Goal: Information Seeking & Learning: Learn about a topic

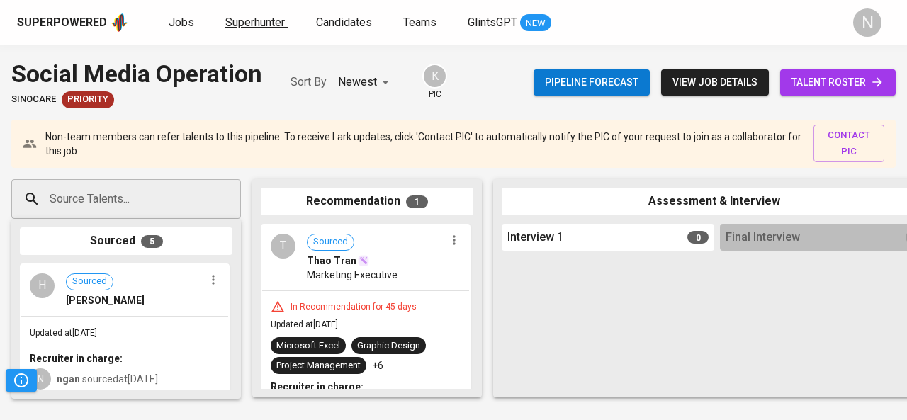
click at [248, 31] on link "Superhunter" at bounding box center [256, 23] width 62 height 18
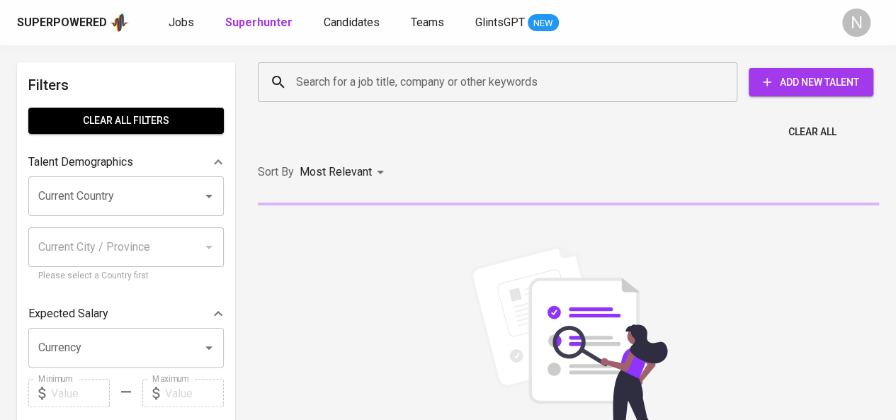
click at [124, 207] on input "Current Country" at bounding box center [106, 196] width 143 height 27
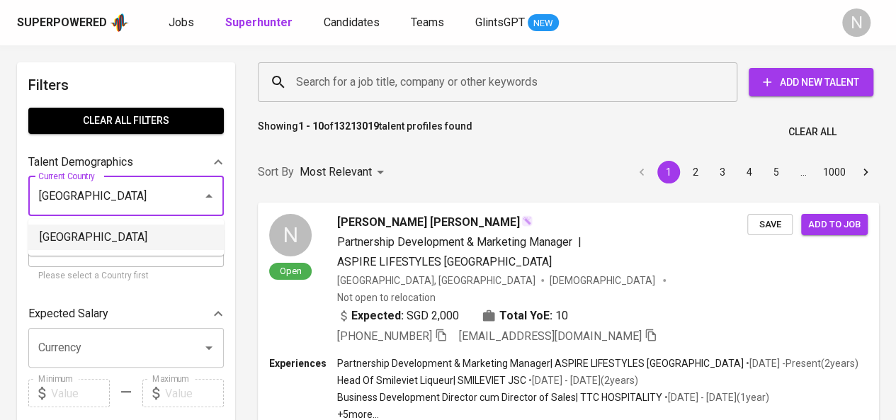
click at [35, 237] on li "Vietnam" at bounding box center [126, 238] width 196 height 26
type input "Vietnam"
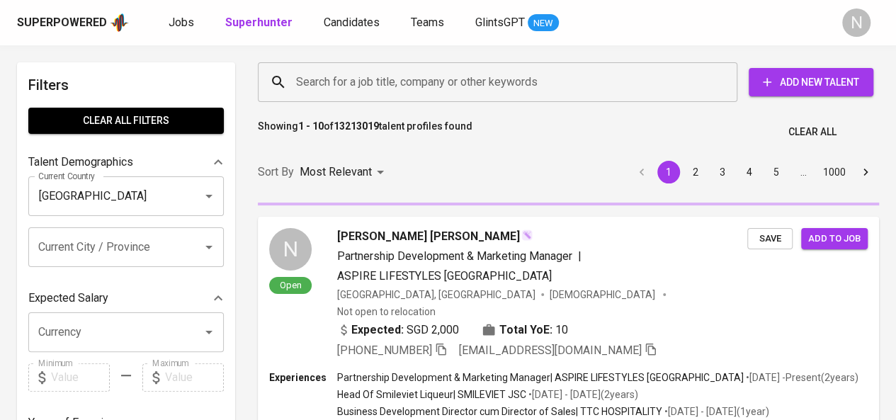
click at [548, 86] on input "Search for a job title, company or other keywords" at bounding box center [501, 82] width 417 height 27
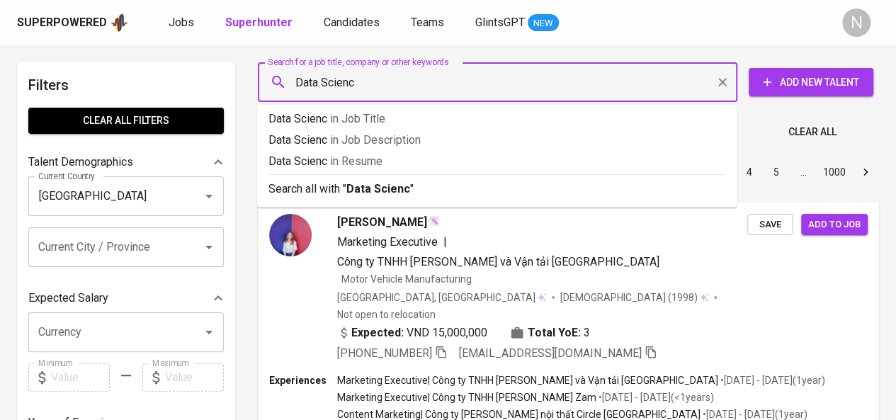
type input "Data Science"
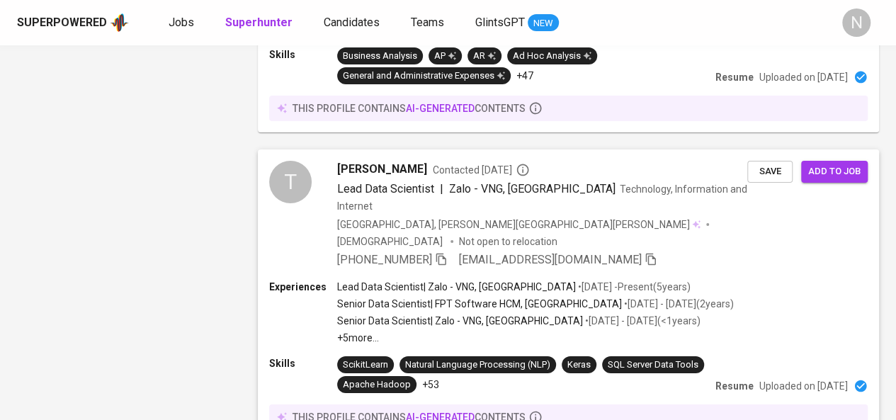
scroll to position [2290, 0]
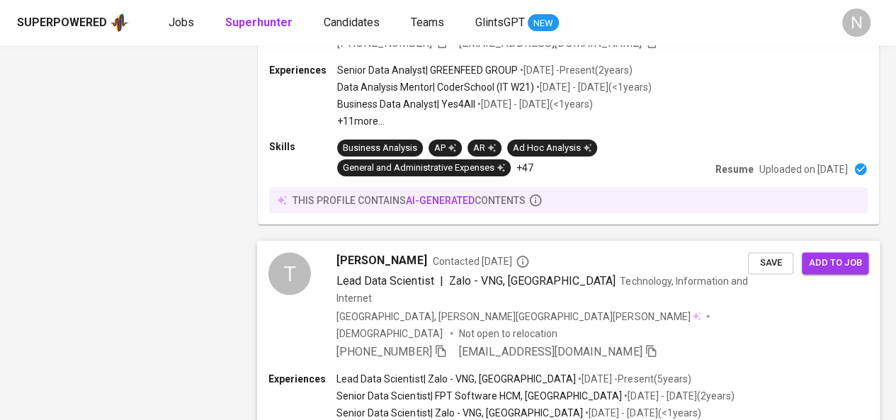
click at [365, 253] on span "[PERSON_NAME]" at bounding box center [382, 261] width 90 height 17
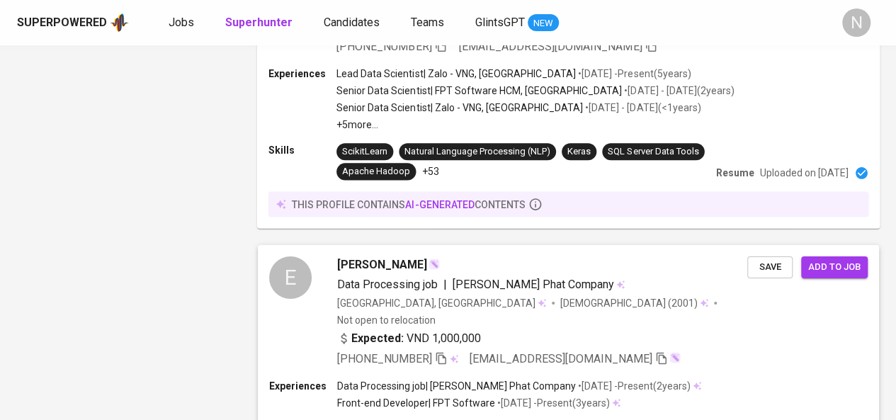
scroll to position [2604, 0]
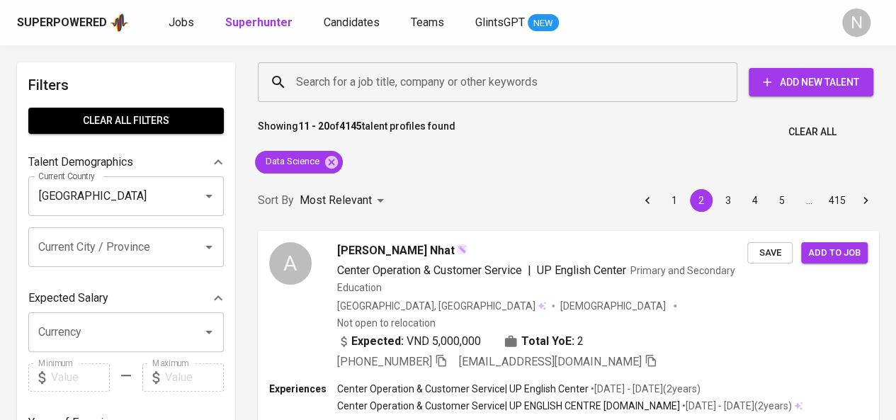
scroll to position [307, 0]
